Goal: Check status: Check status

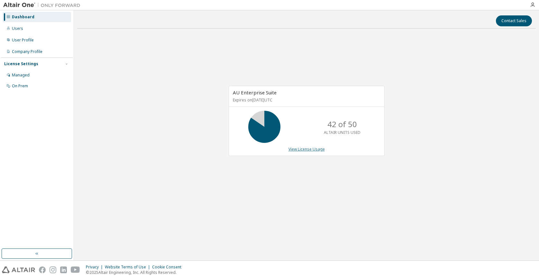
click at [291, 147] on link "View License Usage" at bounding box center [306, 149] width 36 height 5
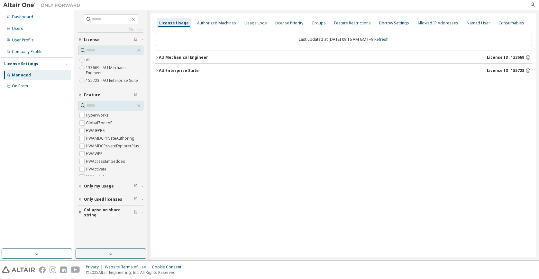
click at [157, 72] on icon "button" at bounding box center [157, 71] width 4 height 4
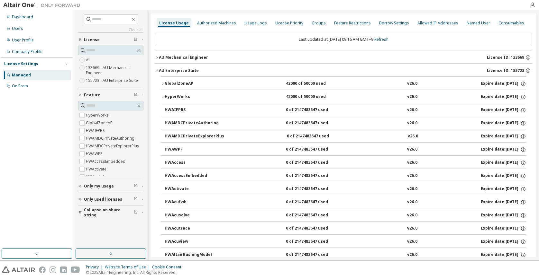
click at [157, 72] on icon "button" at bounding box center [157, 71] width 4 height 4
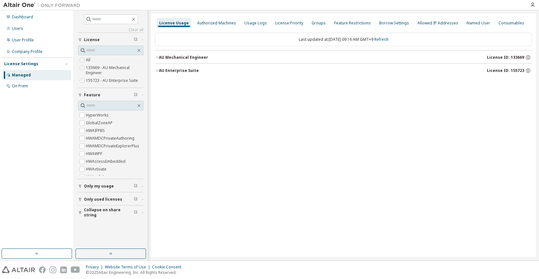
click at [158, 58] on icon "button" at bounding box center [157, 58] width 4 height 4
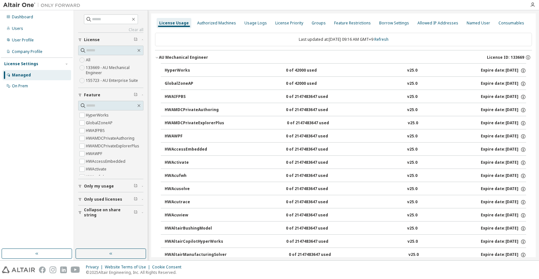
click at [158, 58] on icon "button" at bounding box center [157, 58] width 4 height 4
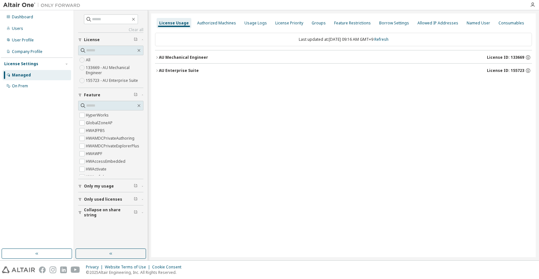
click at [105, 43] on button "License" at bounding box center [110, 40] width 65 height 14
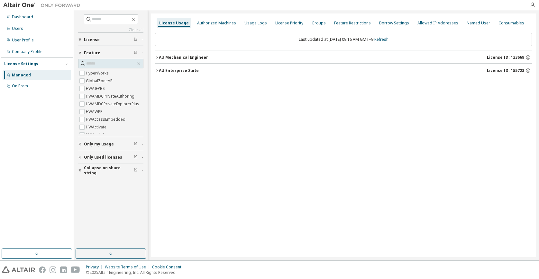
click at [31, 73] on div "Managed" at bounding box center [37, 75] width 68 height 10
click at [157, 56] on icon "button" at bounding box center [157, 58] width 4 height 4
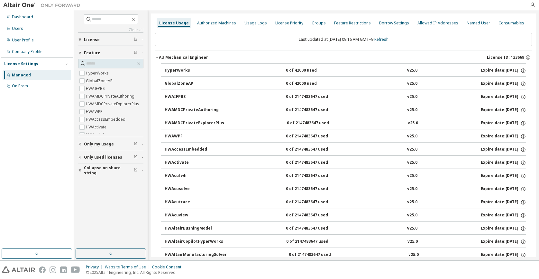
click at [171, 68] on div "HyperWorks" at bounding box center [194, 71] width 58 height 6
click at [156, 58] on icon "button" at bounding box center [157, 58] width 4 height 4
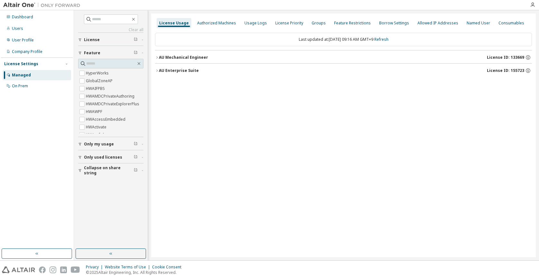
click at [159, 67] on button "AU Enterprise Suite License ID: 155723" at bounding box center [343, 71] width 377 height 14
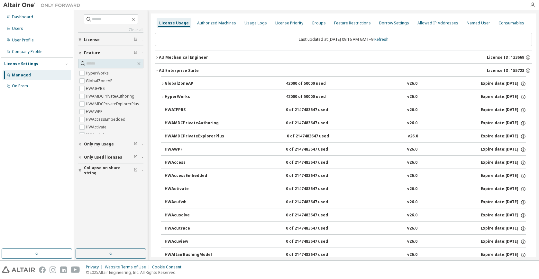
click at [161, 72] on div "AU Enterprise Suite" at bounding box center [179, 70] width 40 height 5
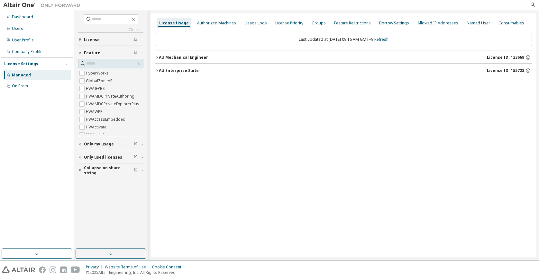
click at [161, 72] on div "AU Enterprise Suite" at bounding box center [179, 70] width 40 height 5
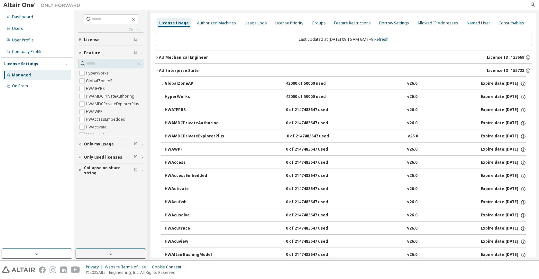
click at [161, 72] on div "AU Enterprise Suite" at bounding box center [179, 70] width 40 height 5
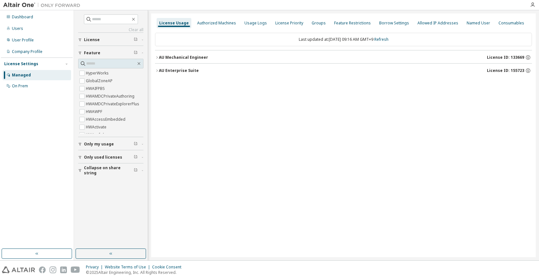
click at [101, 42] on div "License" at bounding box center [113, 39] width 58 height 5
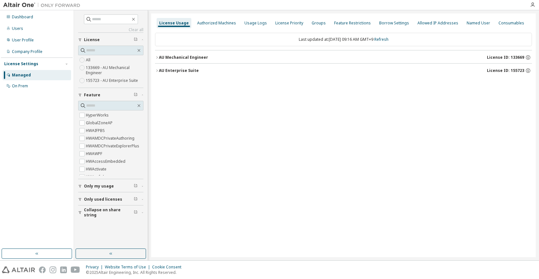
click at [96, 59] on div "All 133669 - AU Mechanical Engineer 155723 - AU Enterprise Suite" at bounding box center [110, 70] width 65 height 28
click at [158, 59] on icon "button" at bounding box center [157, 58] width 4 height 4
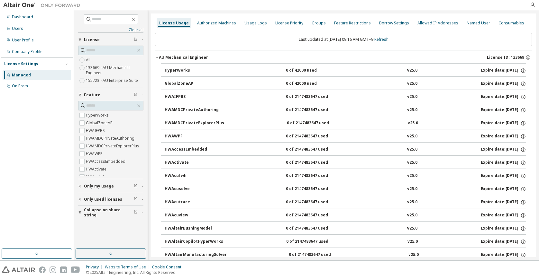
click at [174, 69] on div "HyperWorks" at bounding box center [194, 71] width 58 height 6
click at [164, 72] on div "HyperWorks 0 of 42000 used v25.0 Expire date: 2026-01-07" at bounding box center [343, 69] width 365 height 13
click at [32, 84] on div "On Prem" at bounding box center [37, 86] width 68 height 10
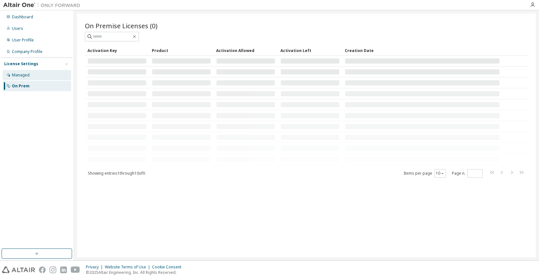
click at [28, 78] on div "Managed" at bounding box center [37, 75] width 68 height 10
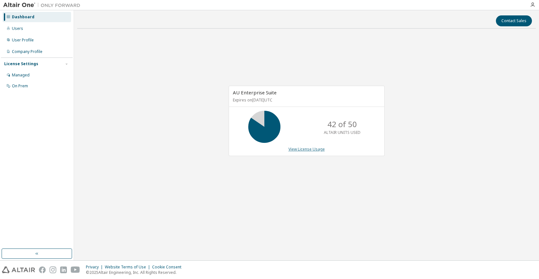
click at [312, 151] on link "View License Usage" at bounding box center [306, 149] width 36 height 5
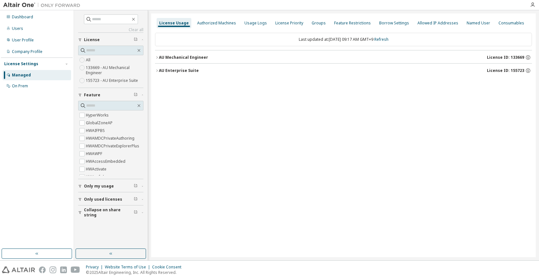
click at [159, 71] on div "AU Enterprise Suite" at bounding box center [179, 70] width 40 height 5
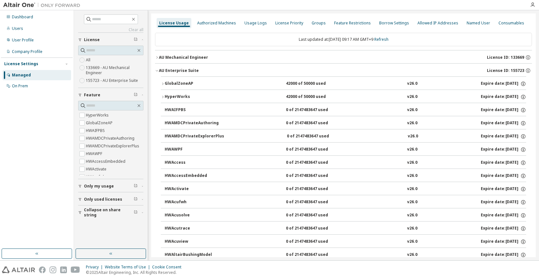
click at [164, 98] on icon "button" at bounding box center [163, 97] width 4 height 4
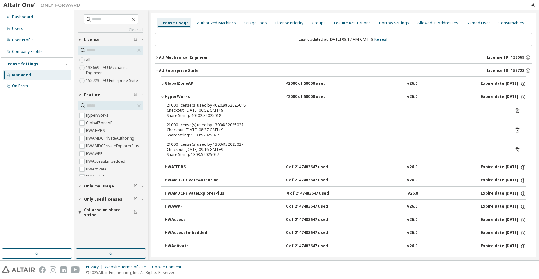
click at [163, 98] on icon "button" at bounding box center [163, 97] width 4 height 4
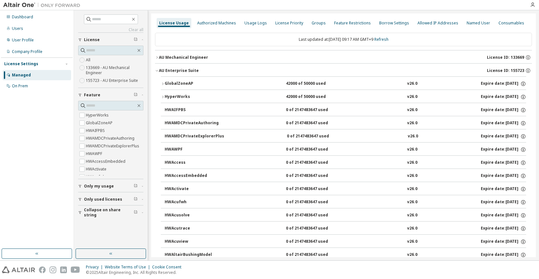
click at [163, 98] on icon "button" at bounding box center [163, 97] width 4 height 4
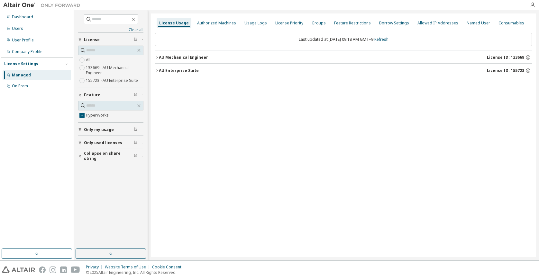
click at [155, 66] on div "License Usage Authorized Machines Usage Logs License Priority Groups Feature Re…" at bounding box center [343, 135] width 384 height 244
click at [155, 73] on div "License Usage Authorized Machines Usage Logs License Priority Groups Feature Re…" at bounding box center [343, 135] width 384 height 244
click at [157, 69] on icon "button" at bounding box center [157, 71] width 4 height 4
click at [156, 83] on div "HyperWorks 42000 of 50000 used v26.0 Expire date: 2026-08-01" at bounding box center [343, 84] width 377 height 16
click at [159, 84] on div "HyperWorks 42000 of 50000 used v26.0 Expire date: 2026-08-01" at bounding box center [343, 84] width 377 height 16
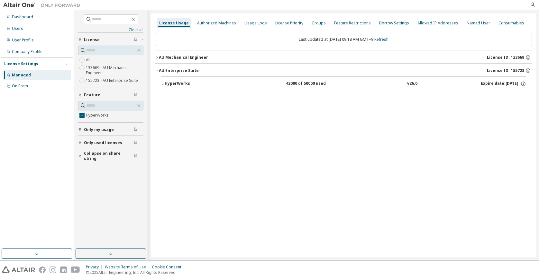
click at [161, 84] on icon "button" at bounding box center [163, 84] width 4 height 4
